Goal: Information Seeking & Learning: Learn about a topic

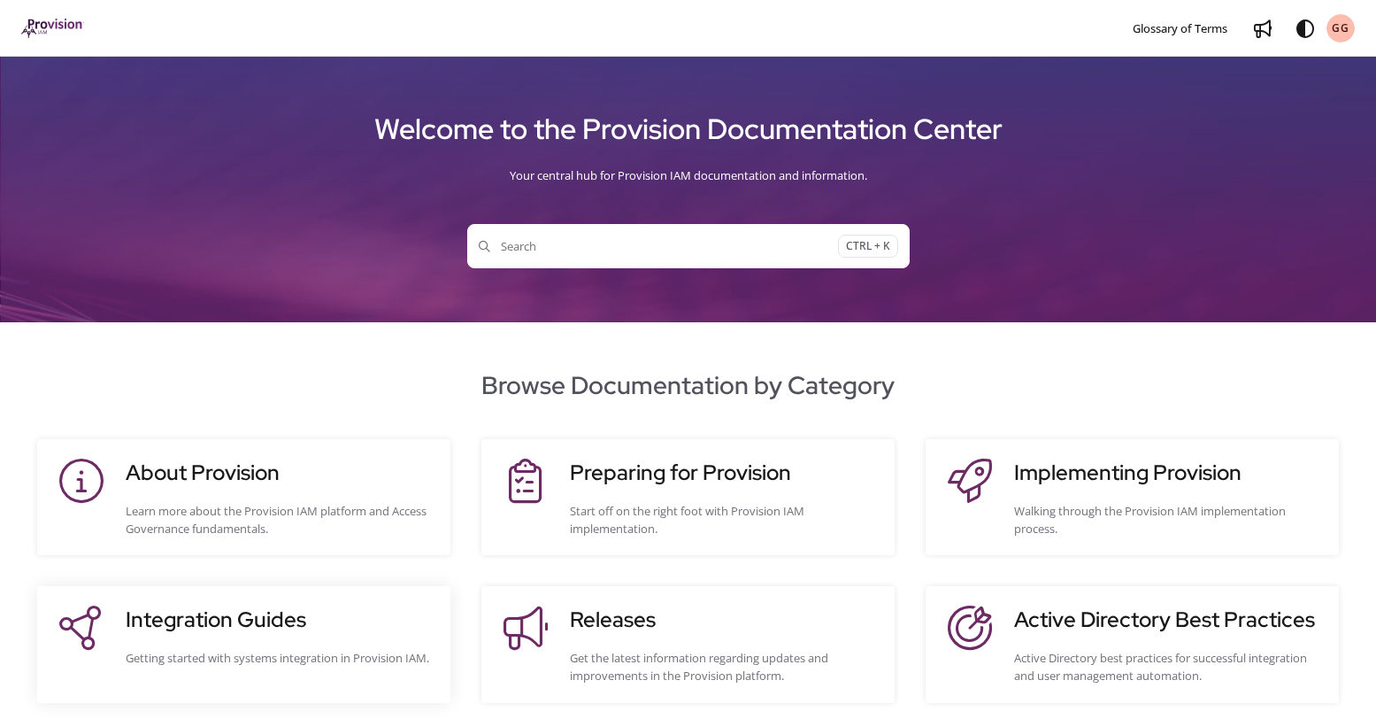
scroll to position [88, 0]
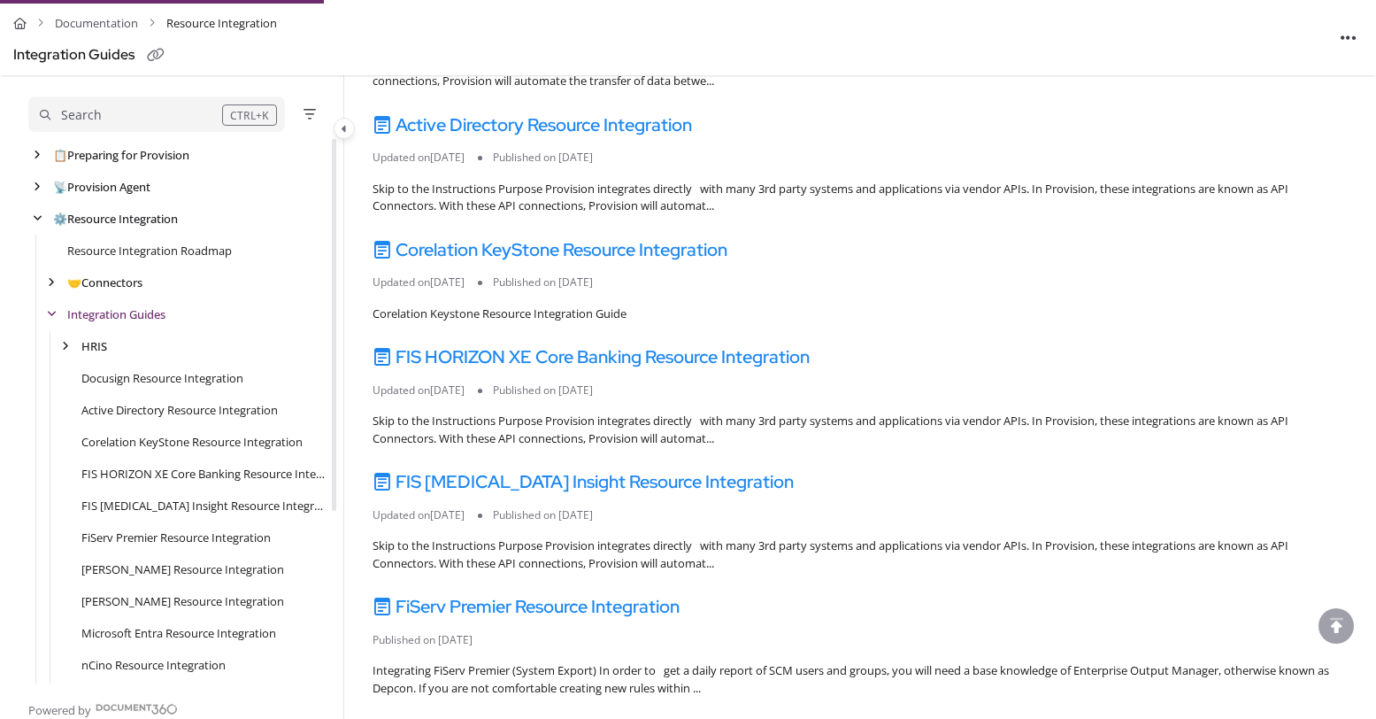
scroll to position [88, 0]
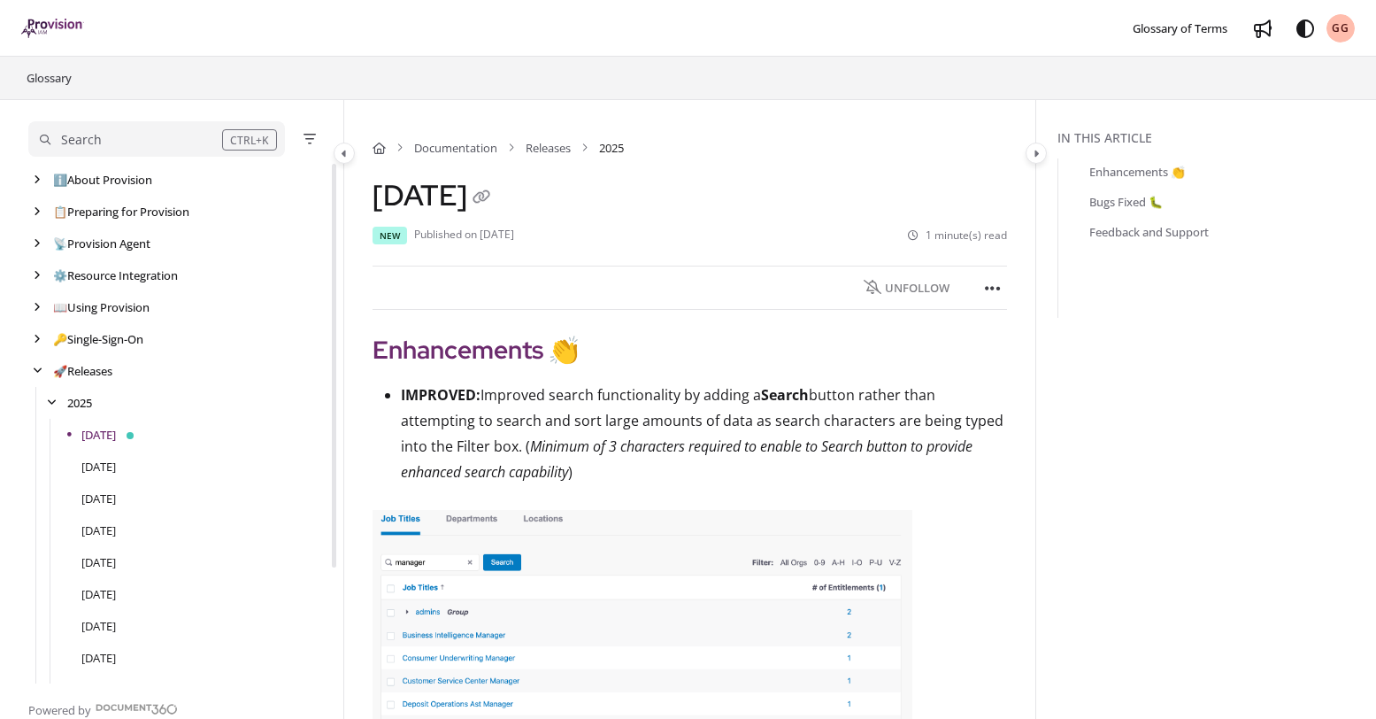
scroll to position [96, 0]
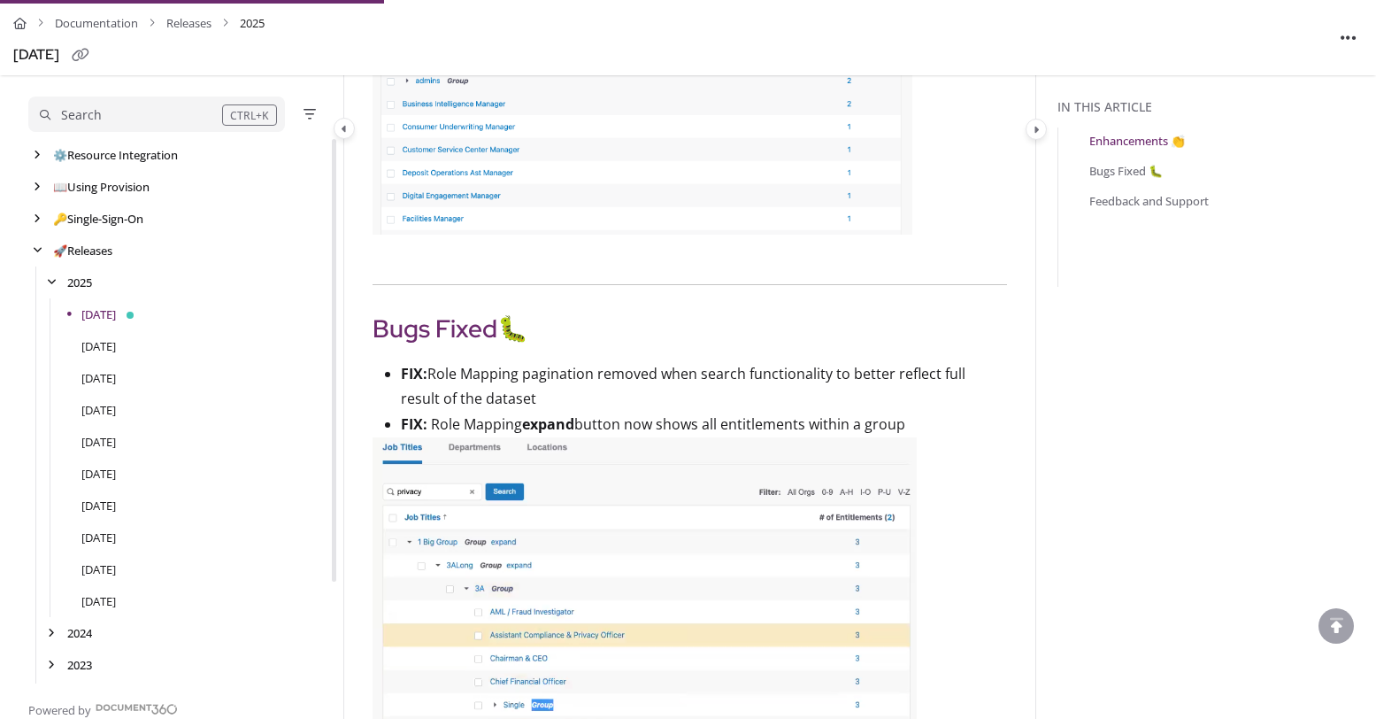
scroll to position [265, 0]
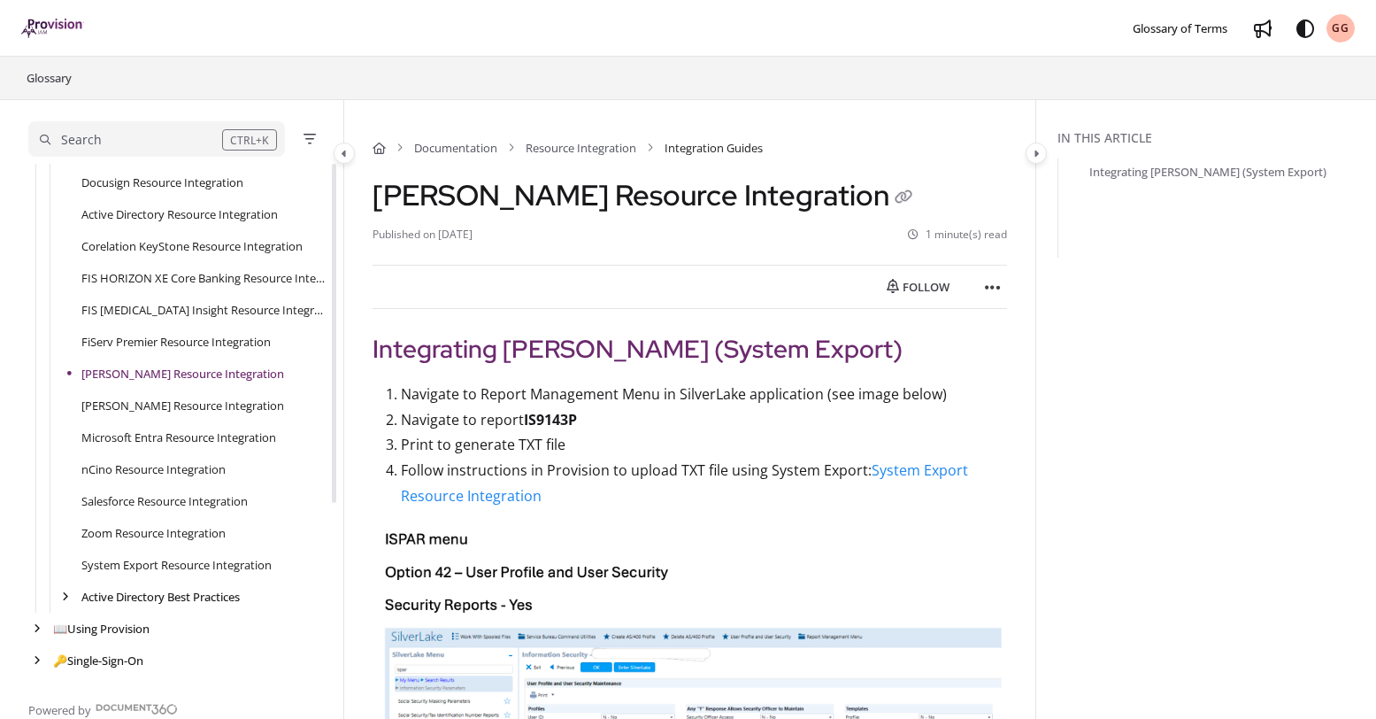
scroll to position [277, 0]
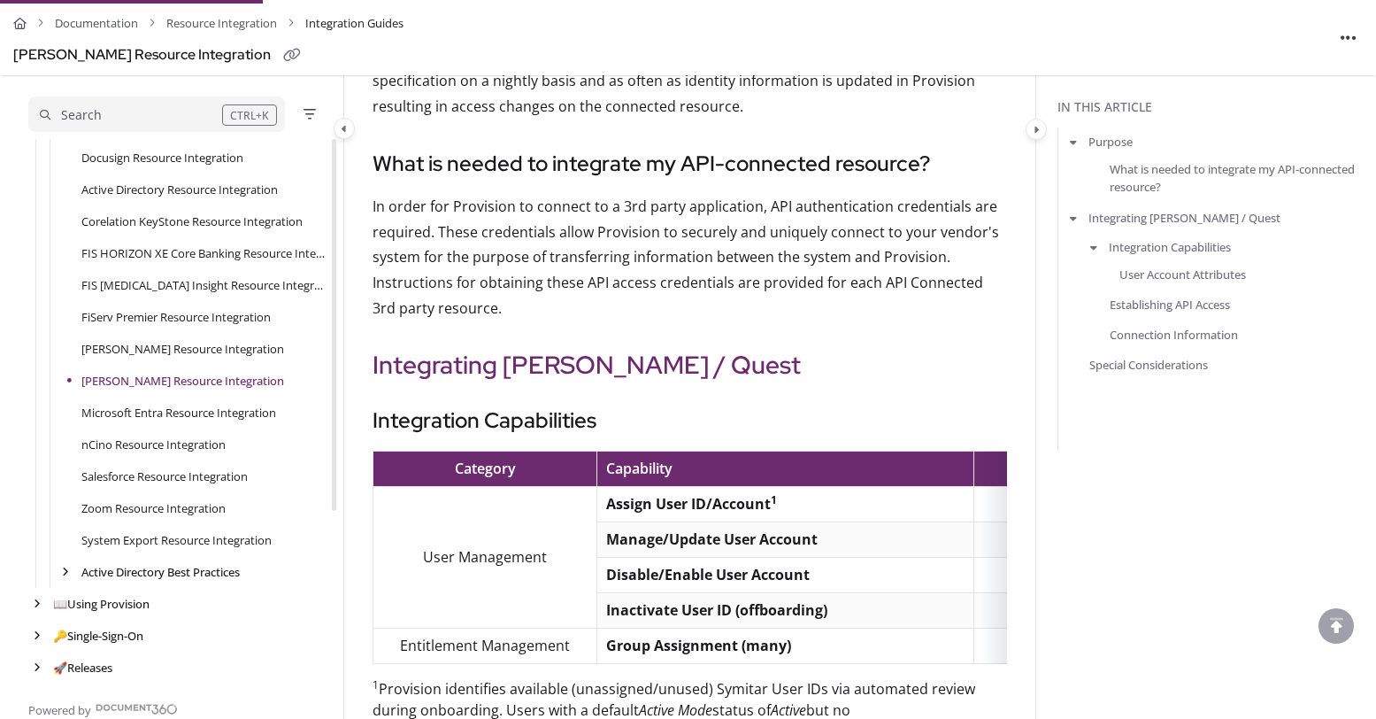
scroll to position [619, 0]
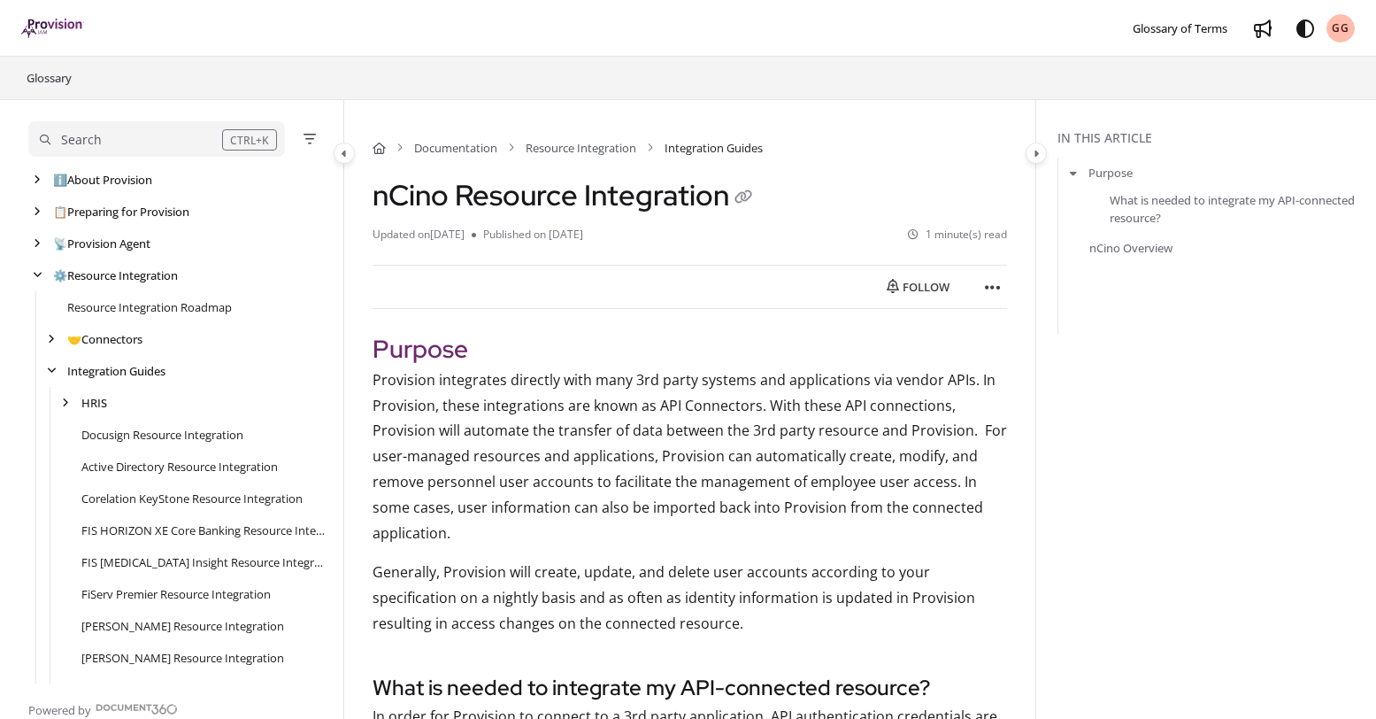
scroll to position [277, 0]
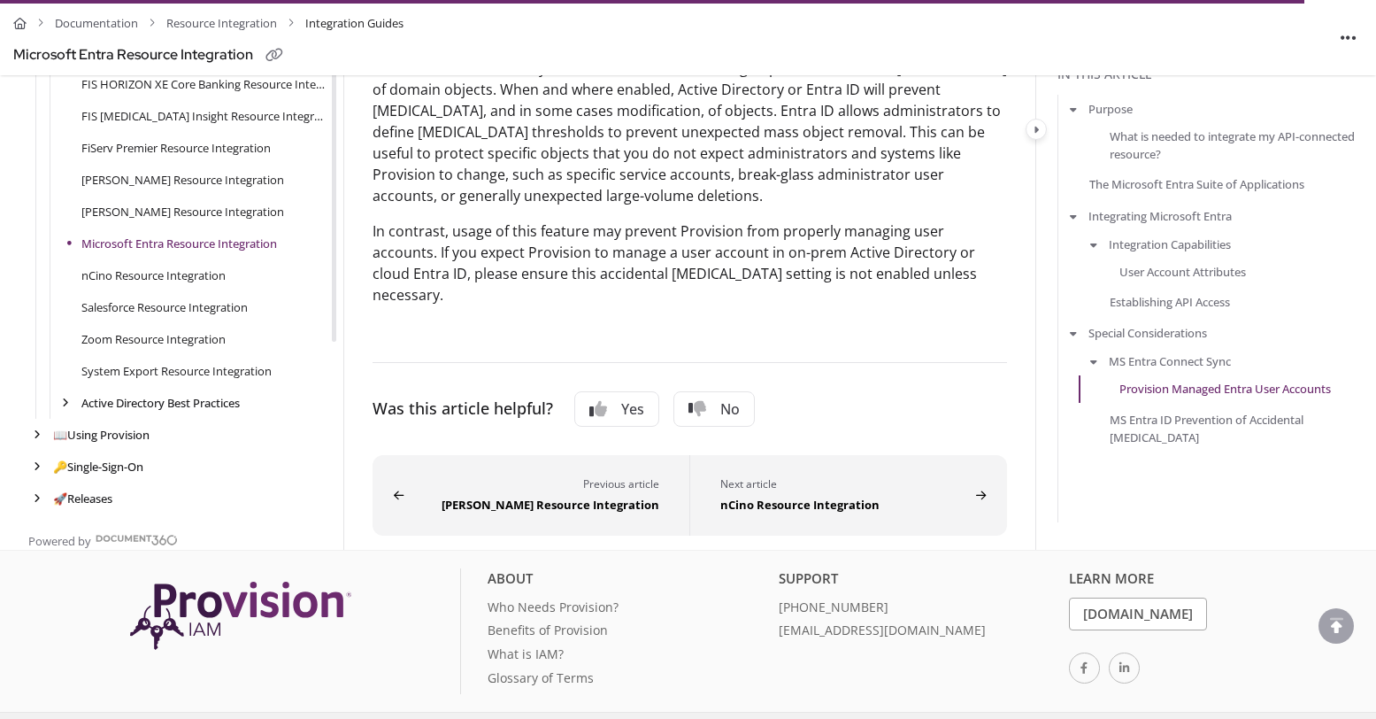
scroll to position [277, 0]
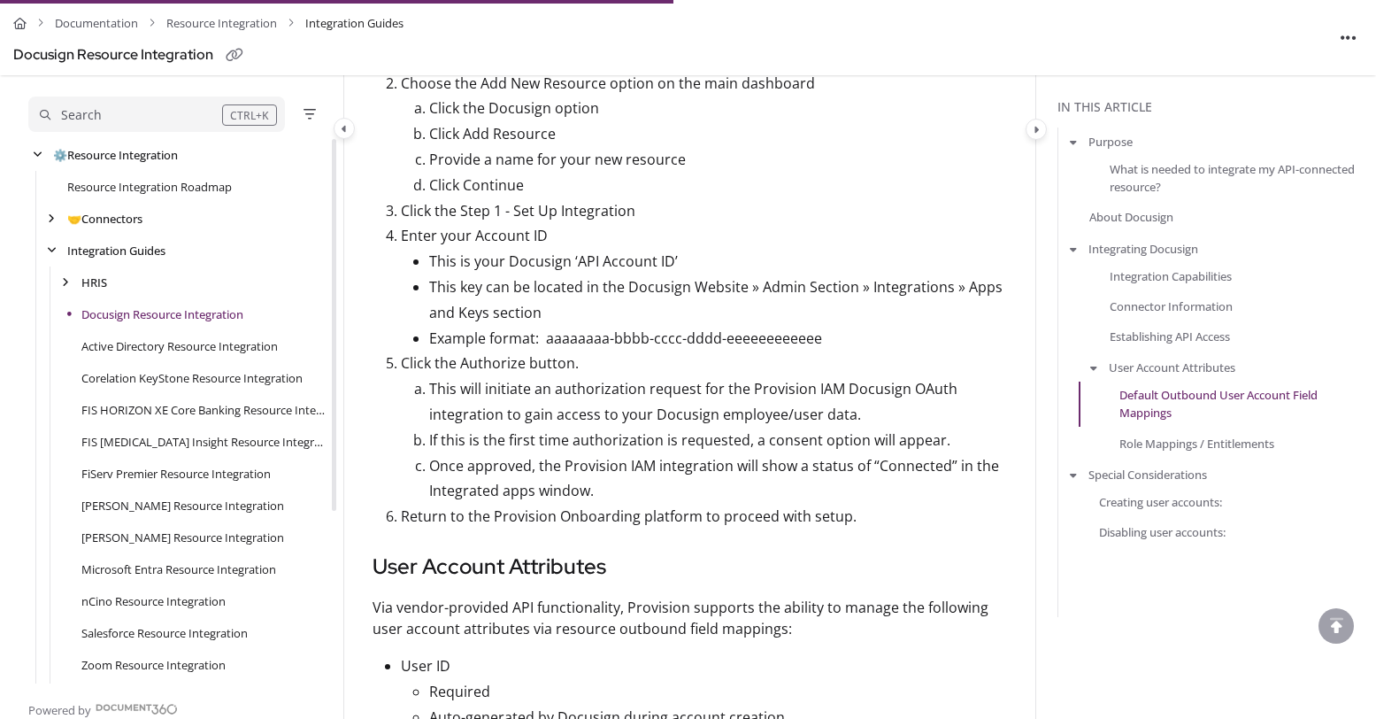
scroll to position [1861, 0]
